Goal: Check status: Check status

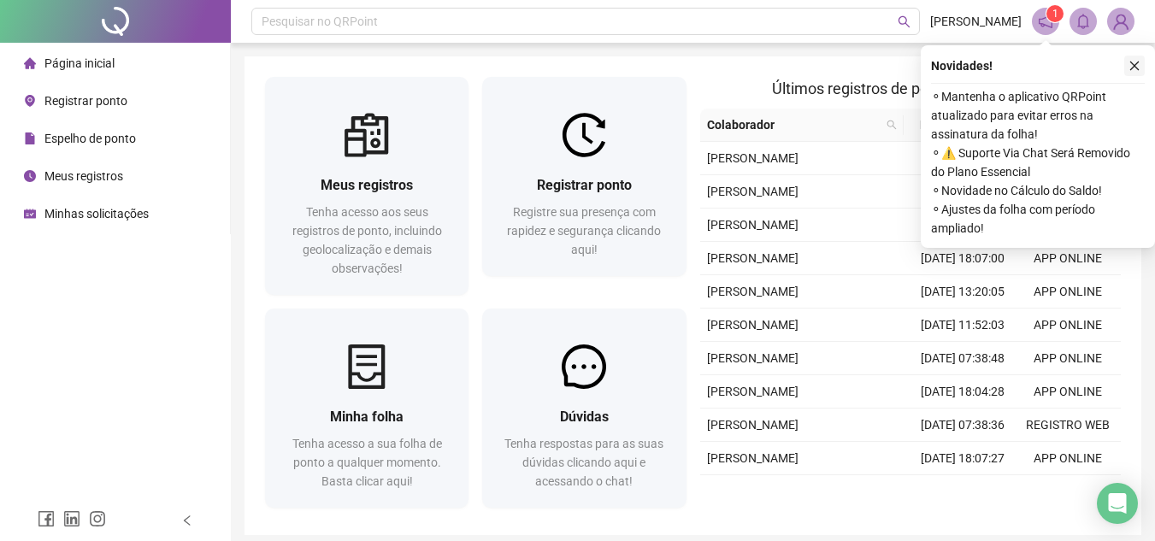
click at [1139, 63] on icon "close" at bounding box center [1135, 66] width 12 height 12
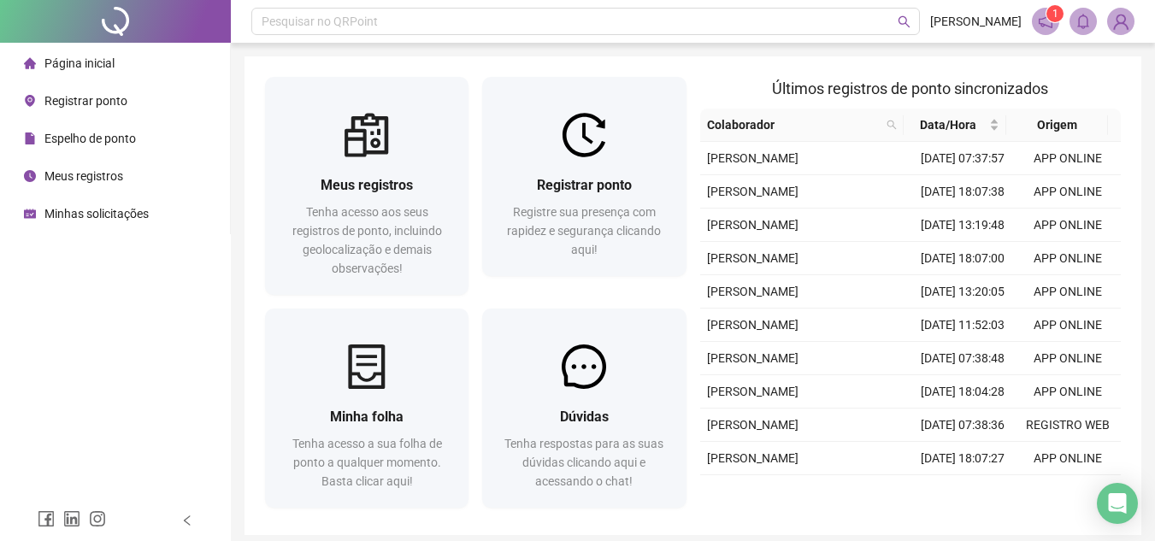
click at [107, 144] on span "Espelho de ponto" at bounding box center [90, 139] width 92 height 14
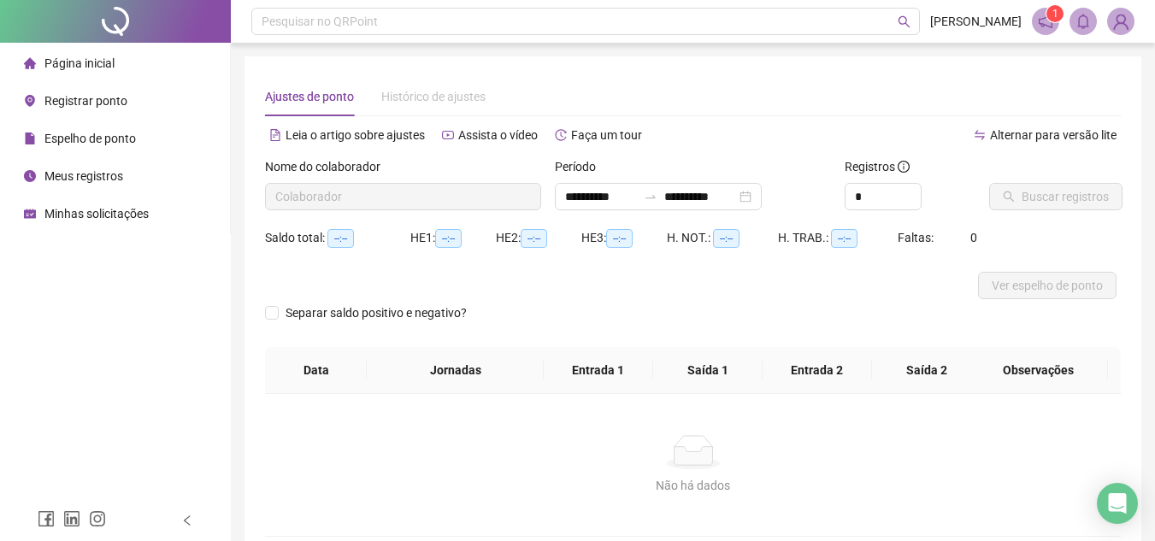
type input "**********"
click at [1068, 192] on span "Buscar registros" at bounding box center [1065, 196] width 87 height 19
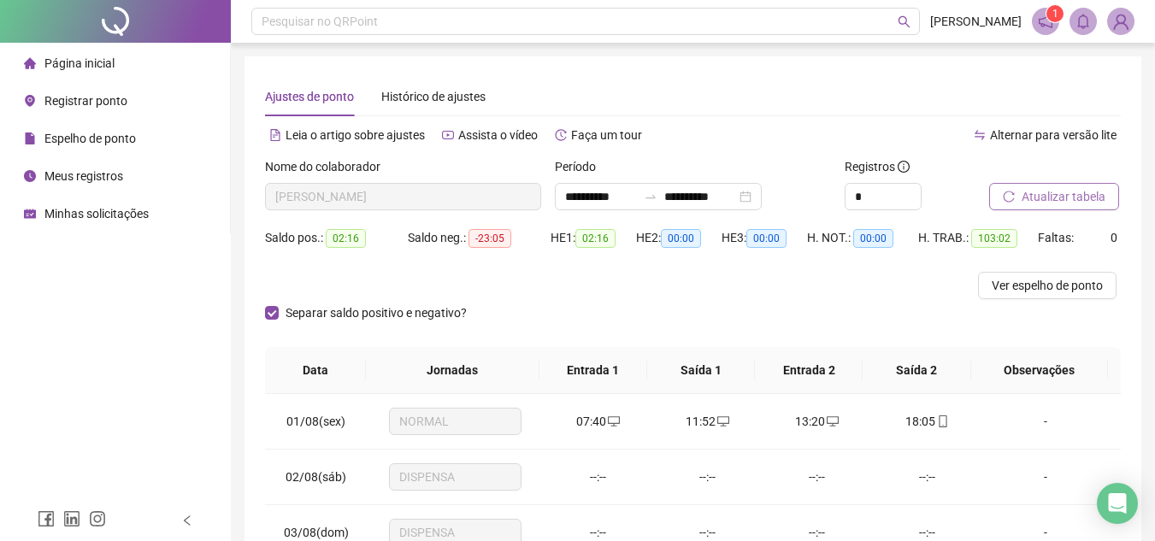
click at [1060, 193] on span "Atualizar tabela" at bounding box center [1064, 196] width 84 height 19
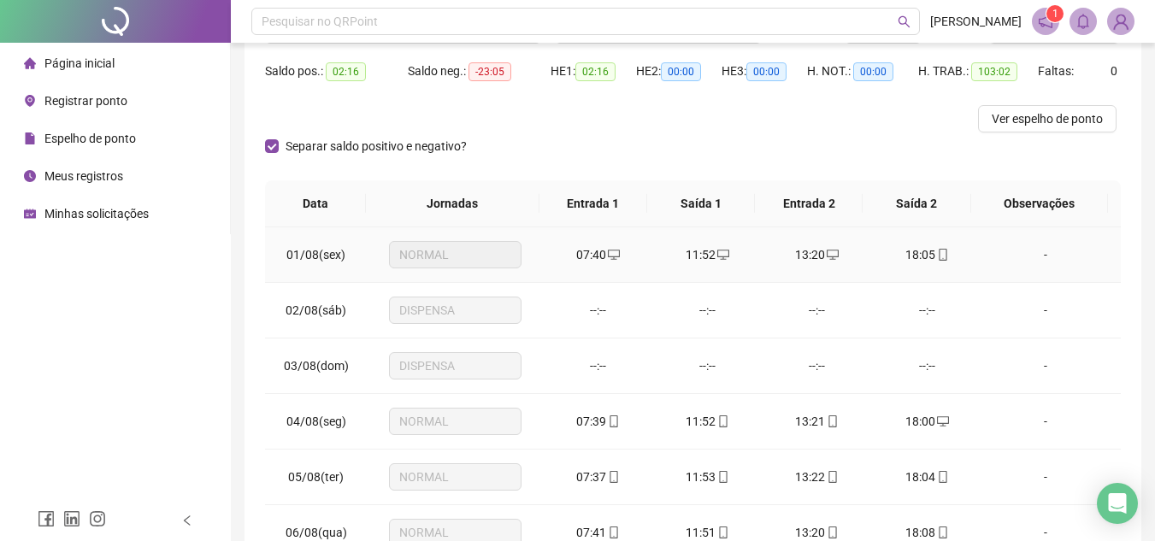
scroll to position [171, 0]
